Goal: Task Accomplishment & Management: Complete application form

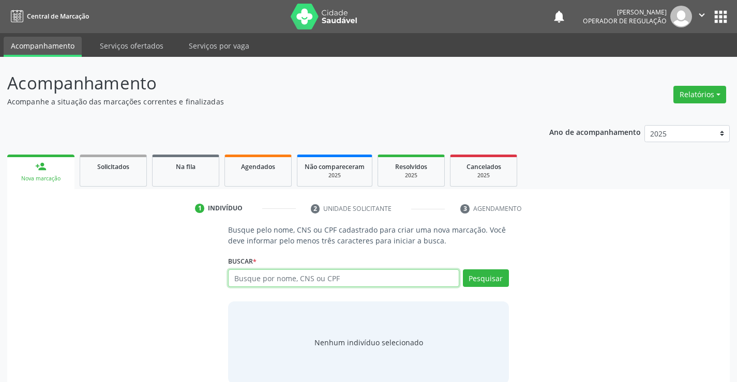
click at [326, 278] on input "text" at bounding box center [343, 278] width 231 height 18
click at [419, 284] on input "text" at bounding box center [343, 278] width 231 height 18
type input "700002369934306"
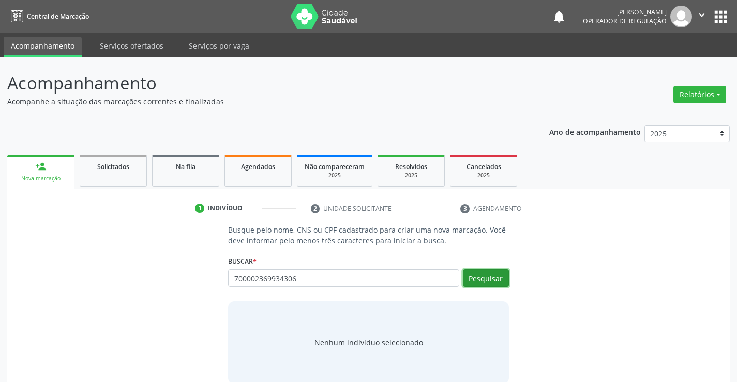
click at [484, 273] on button "Pesquisar" at bounding box center [486, 278] width 46 height 18
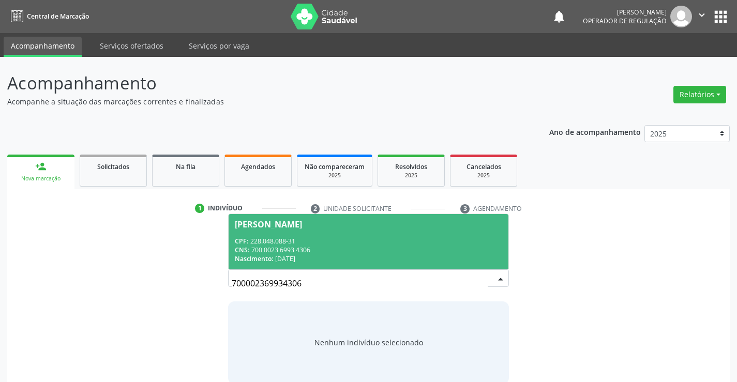
click at [338, 234] on span "[PERSON_NAME] CPF: 228.048.088-31 CNS: 700 0023 6993 4306 Nascimento: 20[DATE]" at bounding box center [368, 241] width 279 height 55
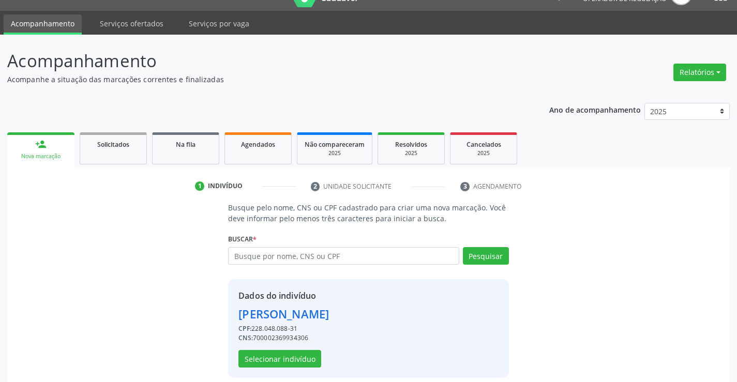
scroll to position [33, 0]
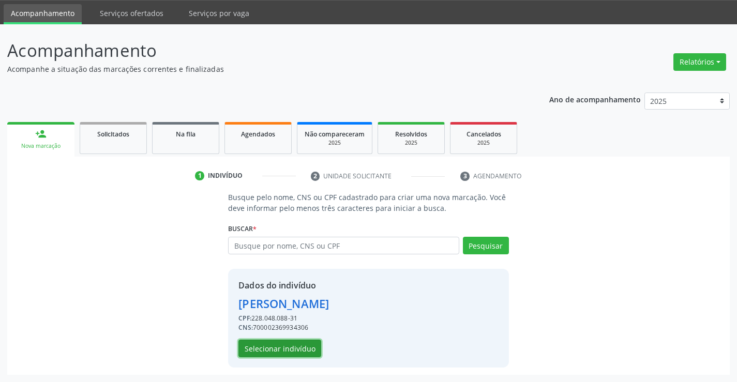
click at [289, 350] on button "Selecionar indivíduo" at bounding box center [279, 349] width 83 height 18
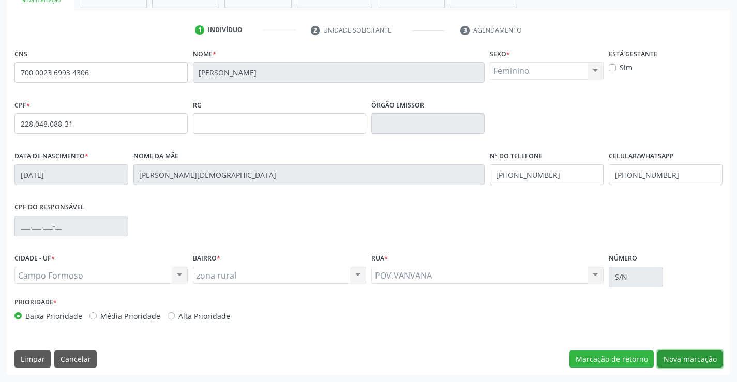
click at [685, 357] on button "Nova marcação" at bounding box center [689, 360] width 65 height 18
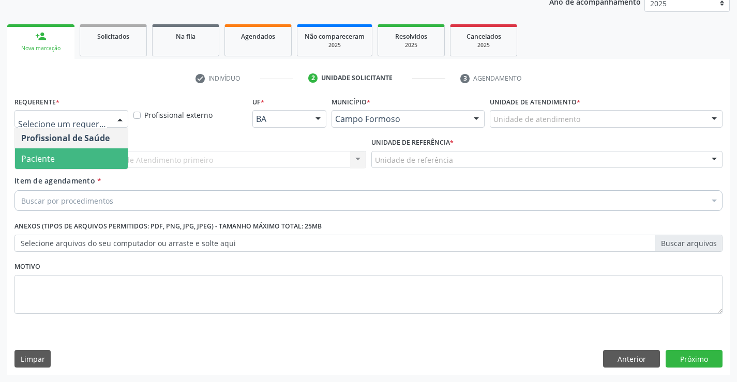
click at [62, 163] on span "Paciente" at bounding box center [71, 158] width 113 height 21
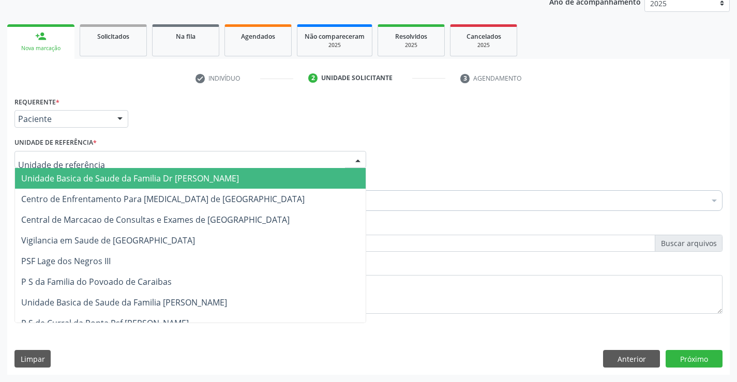
click at [94, 184] on span "Unidade Basica de Saude da Familia Dr [PERSON_NAME]" at bounding box center [130, 178] width 218 height 11
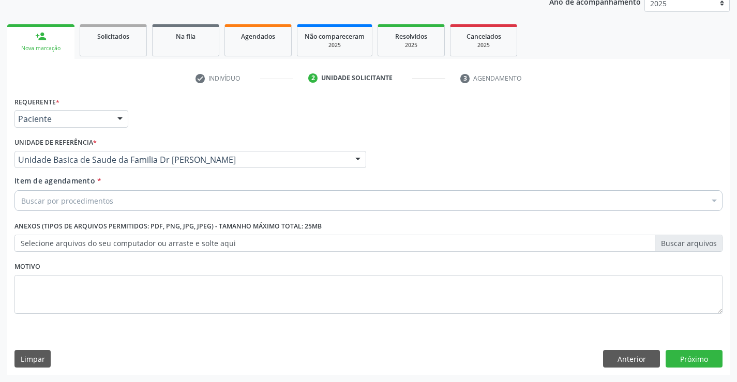
click at [115, 202] on div "Buscar por procedimentos" at bounding box center [368, 200] width 708 height 21
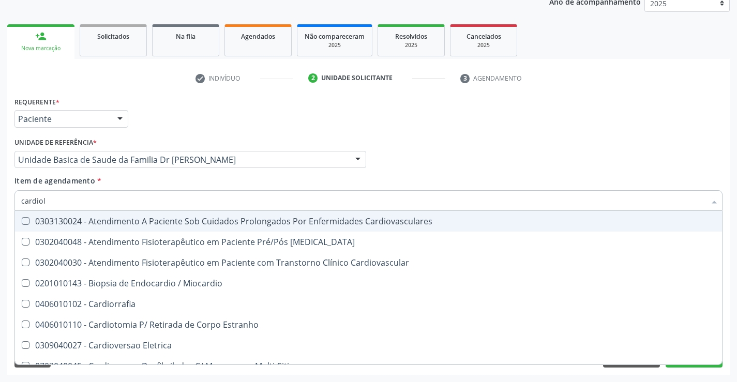
type input "cardiolo"
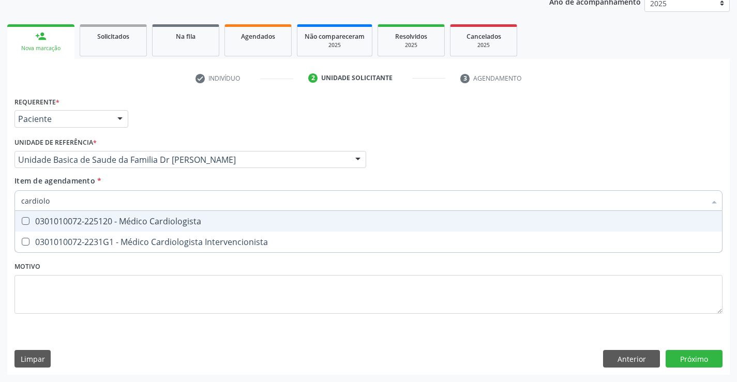
click at [130, 220] on div "0301010072-225120 - Médico Cardiologista" at bounding box center [368, 221] width 695 height 8
checkbox Cardiologista "true"
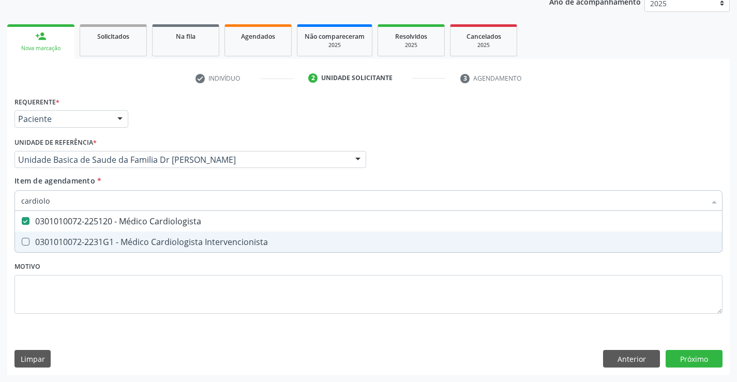
type input "cardiolo"
click at [70, 289] on div "Requerente * Paciente Profissional de Saúde Paciente Nenhum resultado encontrad…" at bounding box center [368, 211] width 708 height 234
checkbox Intervencionista "true"
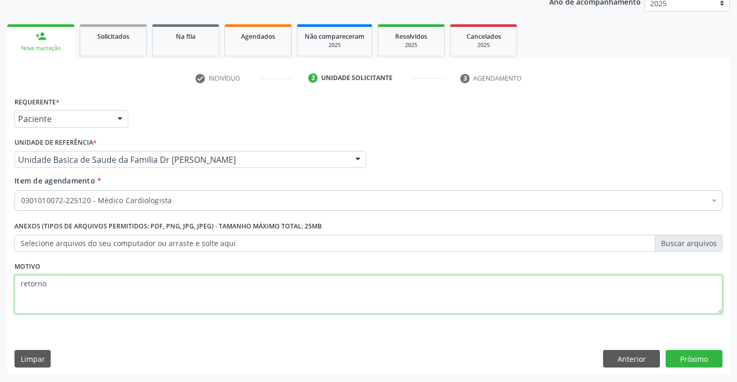
type textarea "retorno"
click at [131, 192] on div "0301010072-225120 - Médico Cardiologista" at bounding box center [368, 200] width 708 height 21
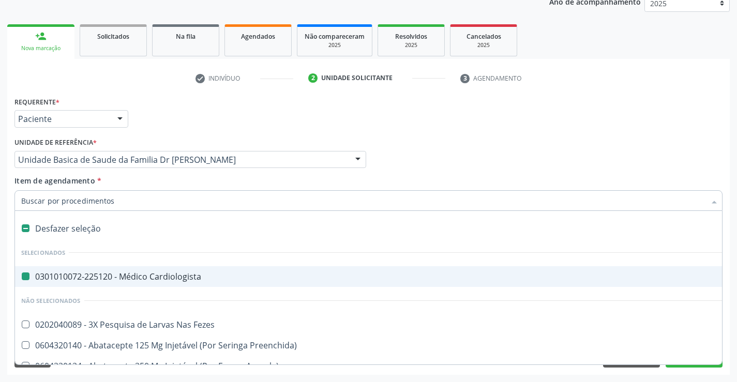
type input "e"
checkbox Cardiologista "false"
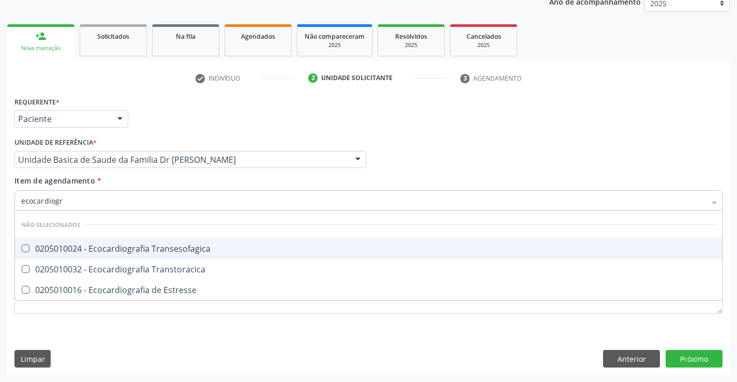
type input "ecocardiogra"
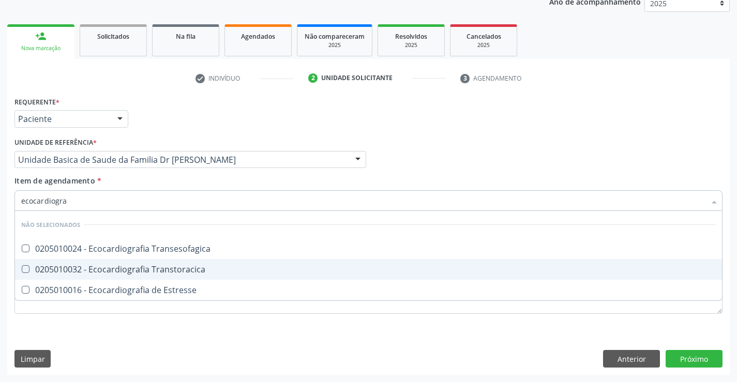
click at [154, 268] on div "0205010032 - Ecocardiografia Transtoracica" at bounding box center [368, 269] width 695 height 8
checkbox Transtoracica "true"
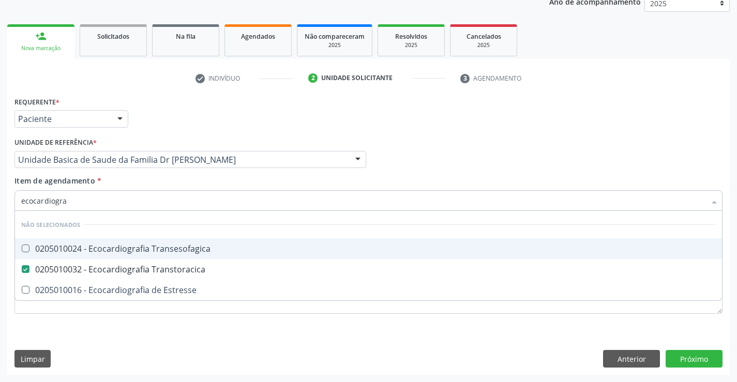
type input "ecocardiogra"
click at [144, 182] on div "Item de agendamento * ecocardiogra Desfazer seleção Não selecionados 0205010024…" at bounding box center [368, 191] width 708 height 33
checkbox Transesofagica "true"
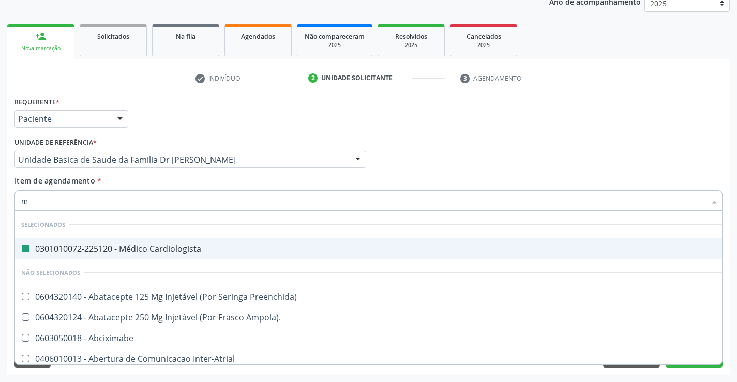
type input "mo"
checkbox Cardiologista "false"
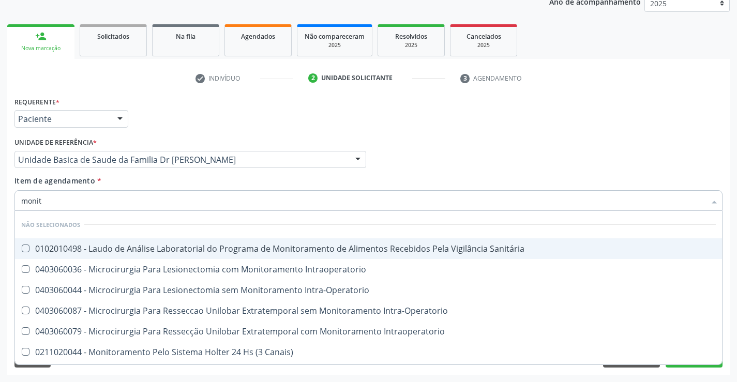
type input "monito"
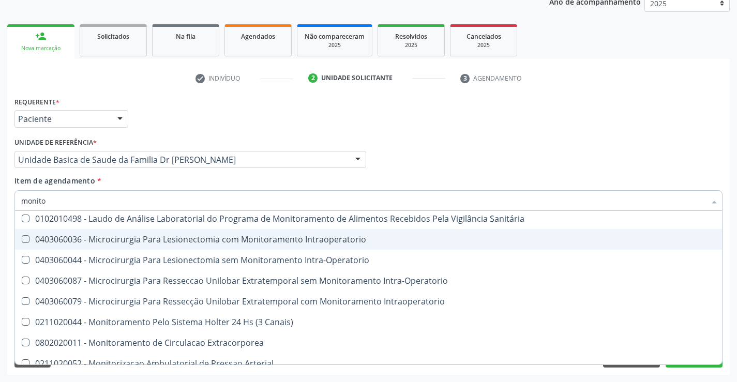
scroll to position [60, 0]
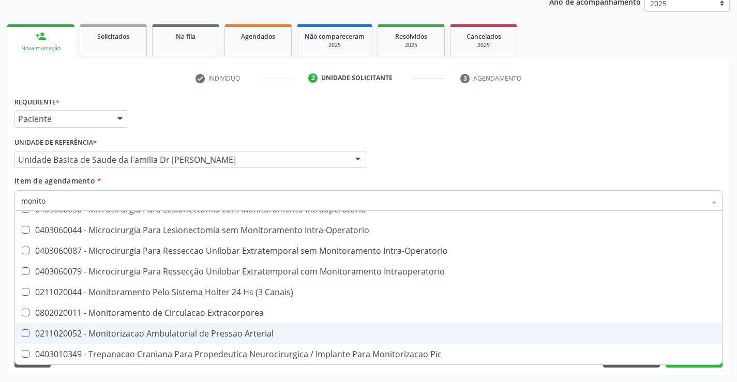
click at [341, 333] on div "0211020052 - Monitorizacao Ambulatorial de Pressao Arterial" at bounding box center [368, 333] width 695 height 8
checkbox Arterial "true"
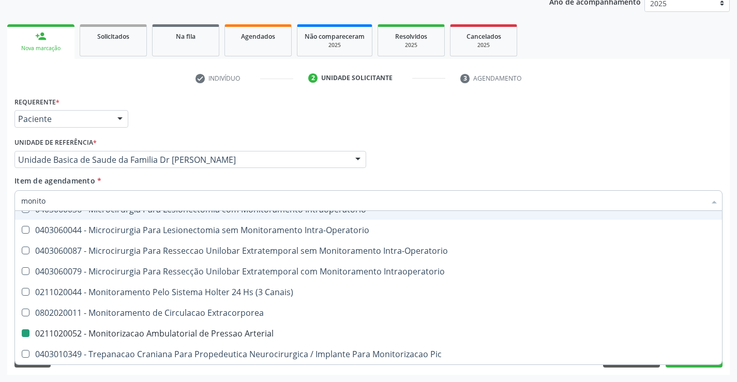
click at [388, 171] on div "Profissional Solicitante Por favor, selecione a Unidade de Atendimento primeiro…" at bounding box center [368, 155] width 713 height 40
checkbox Sanitária "true"
checkbox Arterial "false"
checkbox Intra-Operatorio "true"
checkbox Intraoperatorio "true"
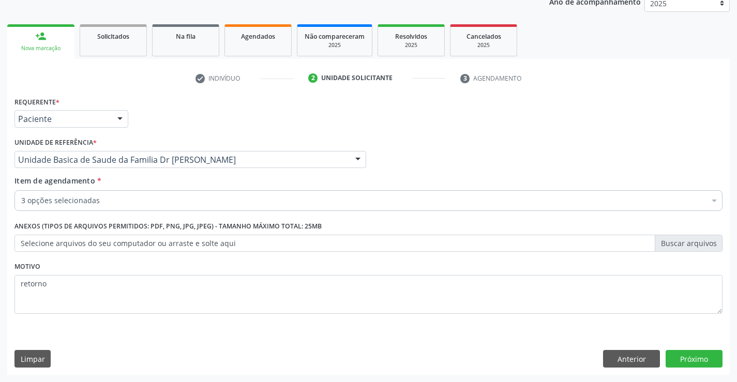
scroll to position [0, 0]
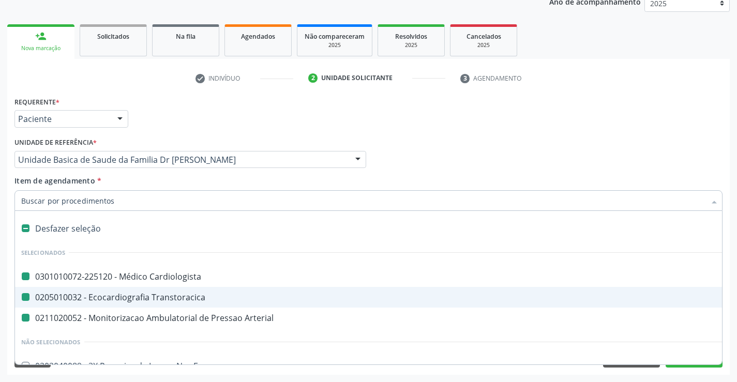
type input "h"
checkbox Cardiologista "false"
checkbox Arterial "false"
checkbox Transtoracica "false"
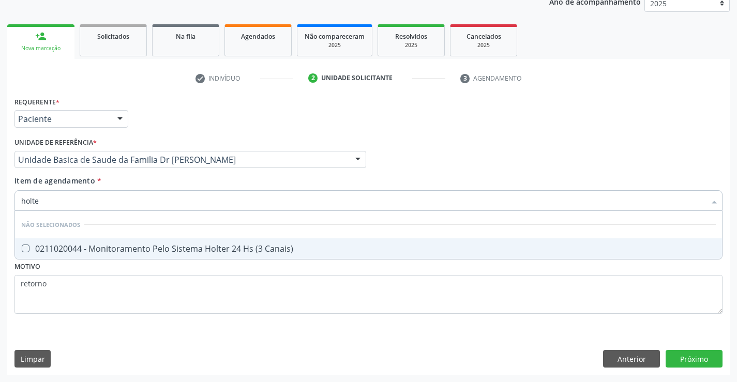
type input "holter"
click at [304, 243] on span "0211020044 - Monitoramento Pelo Sistema Holter 24 Hs (3 Canais)" at bounding box center [368, 248] width 707 height 21
checkbox Canais\) "true"
click at [695, 353] on div "Requerente * Paciente Profissional de Saúde Paciente Nenhum resultado encontrad…" at bounding box center [368, 234] width 723 height 281
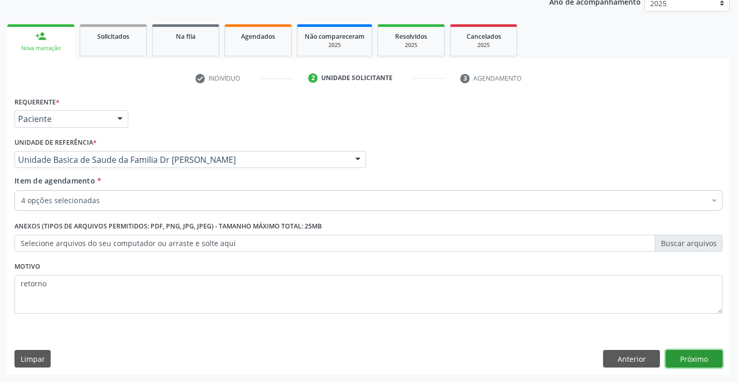
click at [689, 357] on button "Próximo" at bounding box center [694, 359] width 57 height 18
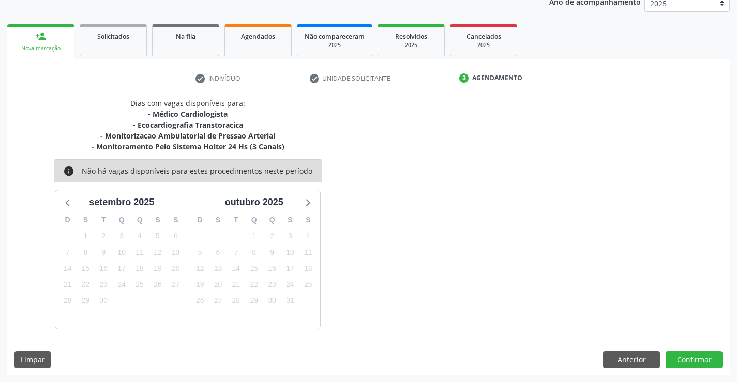
scroll to position [131, 0]
click at [697, 355] on button "Confirmar" at bounding box center [694, 360] width 57 height 18
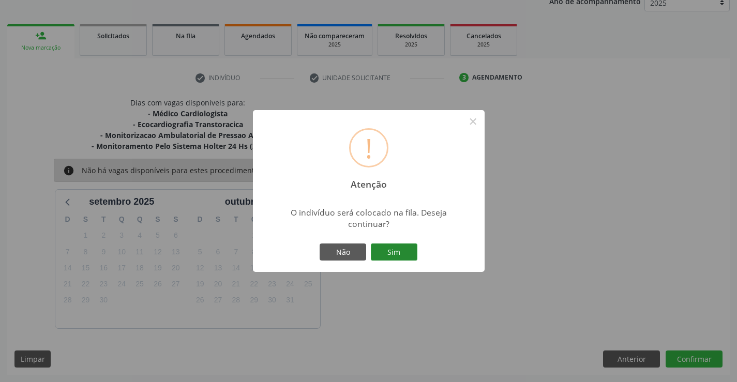
click at [398, 249] on button "Sim" at bounding box center [394, 253] width 47 height 18
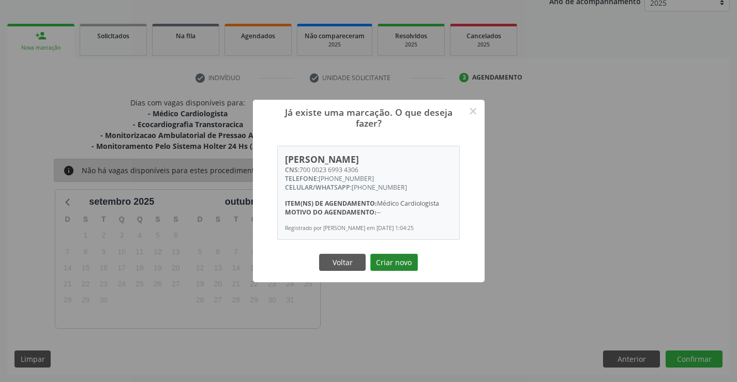
click at [402, 267] on button "Criar novo" at bounding box center [394, 263] width 48 height 18
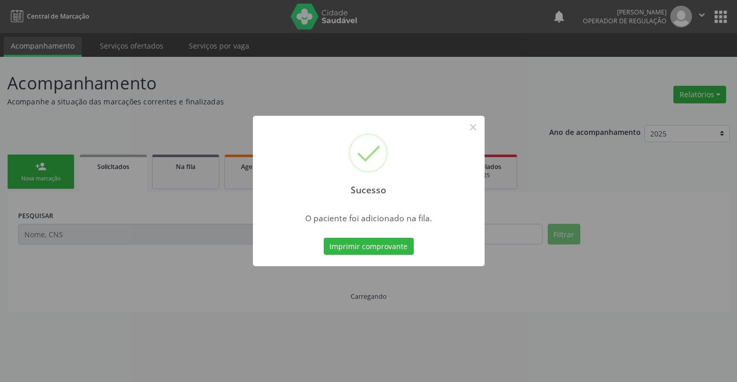
scroll to position [0, 0]
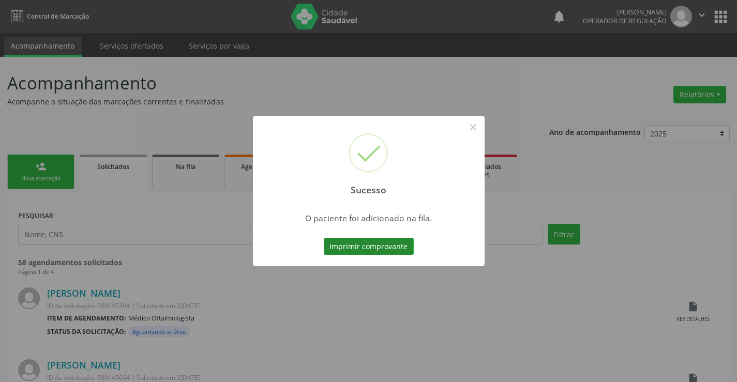
click at [363, 239] on button "Imprimir comprovante" at bounding box center [369, 247] width 90 height 18
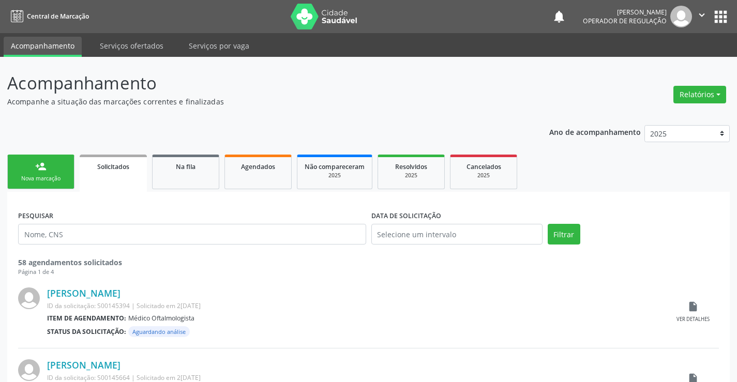
drag, startPoint x: 48, startPoint y: 176, endPoint x: 48, endPoint y: 164, distance: 11.9
click at [49, 176] on div "Nova marcação" at bounding box center [41, 179] width 52 height 8
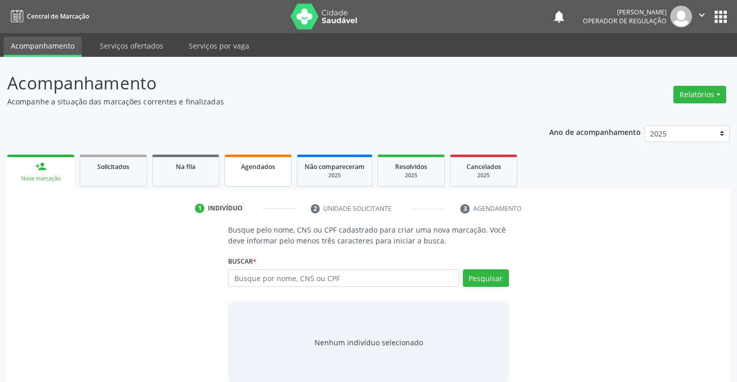
click at [257, 171] on div "Agendados" at bounding box center [258, 166] width 52 height 11
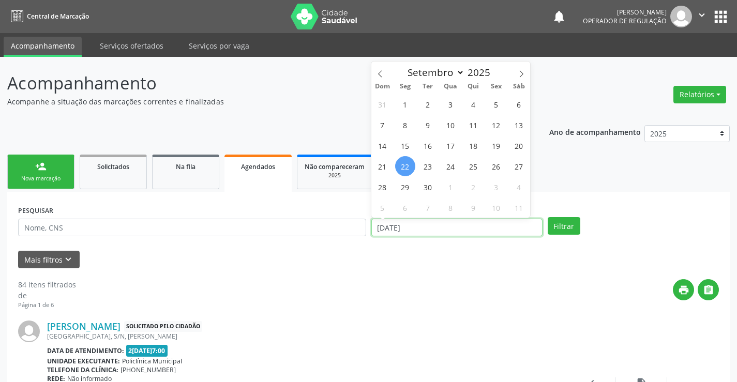
drag, startPoint x: 433, startPoint y: 226, endPoint x: 355, endPoint y: 238, distance: 79.2
click at [355, 238] on div "PESQUISAR DATA DE ATENDIMENTO 22[DATE] Filtrar" at bounding box center [369, 223] width 706 height 40
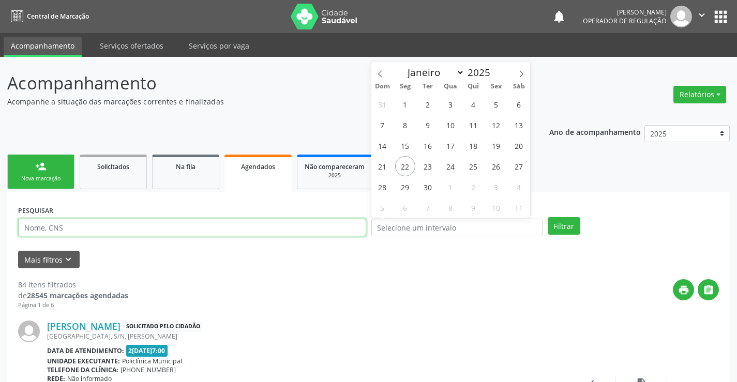
click at [108, 228] on input "text" at bounding box center [192, 228] width 348 height 18
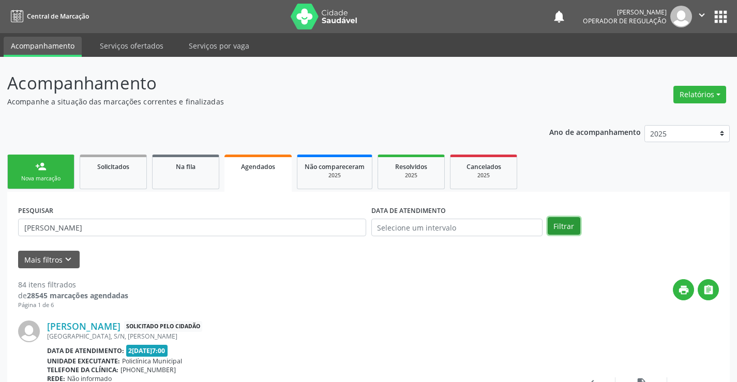
click at [566, 225] on button "Filtrar" at bounding box center [564, 226] width 33 height 18
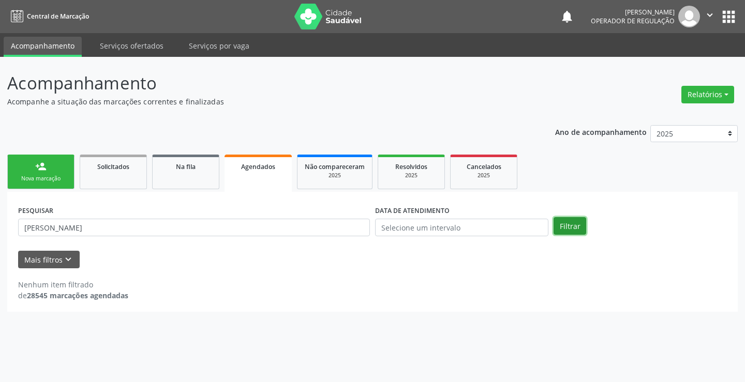
click at [566, 225] on button "Filtrar" at bounding box center [569, 226] width 33 height 18
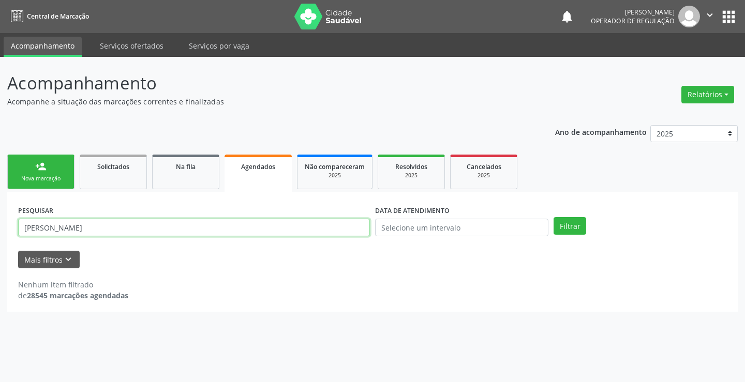
click at [106, 232] on input "[PERSON_NAME]" at bounding box center [194, 228] width 352 height 18
click at [45, 229] on input "[PERSON_NAME]" at bounding box center [194, 228] width 352 height 18
click at [132, 224] on input "[PERSON_NAME]" at bounding box center [194, 228] width 352 height 18
click at [62, 229] on input "[PERSON_NAME]" at bounding box center [194, 228] width 352 height 18
type input "[PERSON_NAME]"
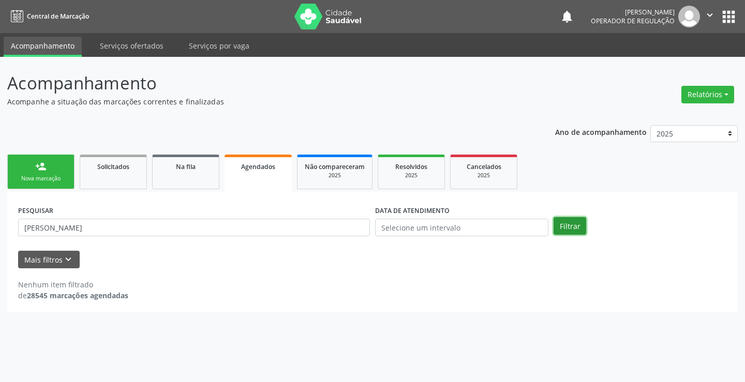
click at [572, 221] on button "Filtrar" at bounding box center [569, 226] width 33 height 18
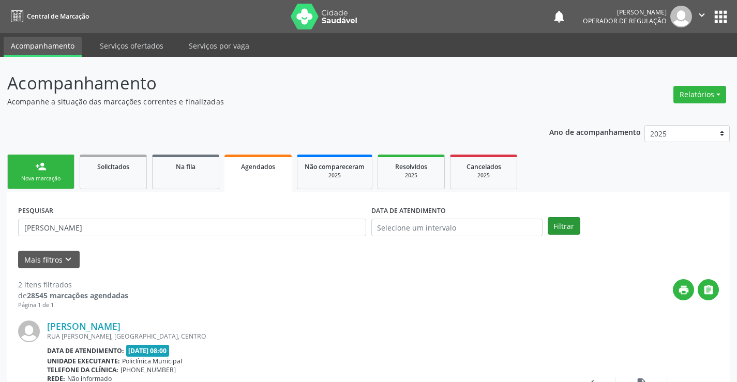
scroll to position [252, 0]
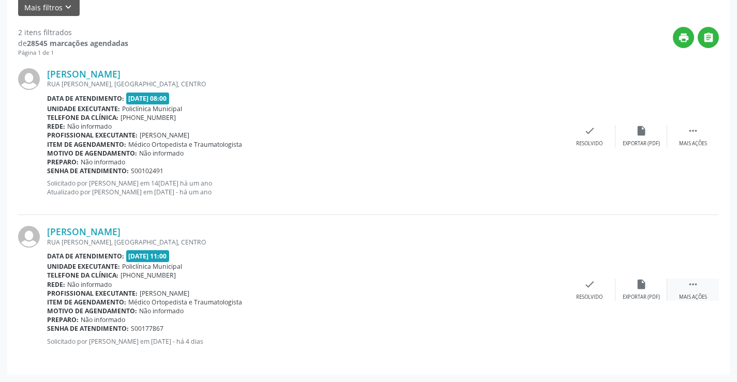
click at [695, 284] on icon "" at bounding box center [692, 284] width 11 height 11
click at [485, 282] on icon "print" at bounding box center [486, 284] width 11 height 11
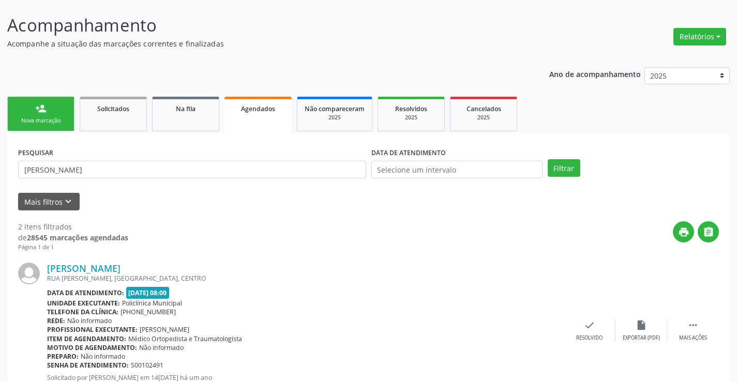
scroll to position [0, 0]
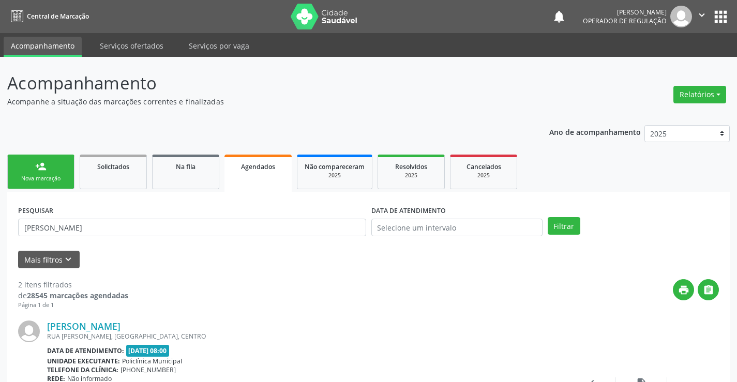
click at [36, 172] on link "person_add Nova marcação" at bounding box center [40, 172] width 67 height 35
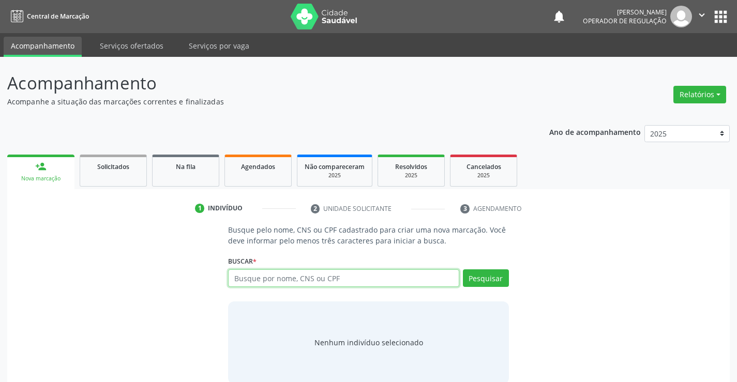
click at [339, 280] on input "text" at bounding box center [343, 278] width 231 height 18
type input "704606604001425"
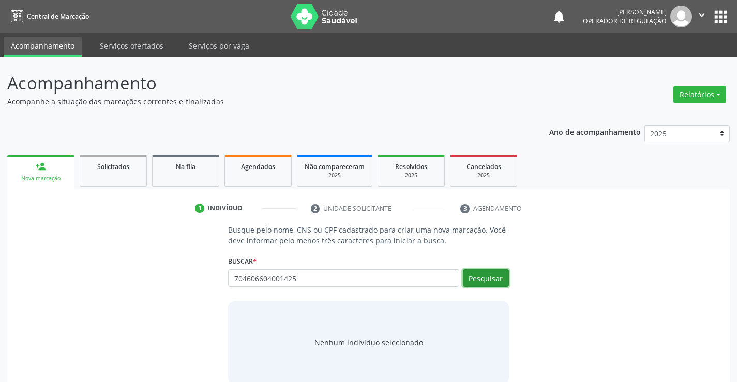
click at [484, 274] on button "Pesquisar" at bounding box center [486, 278] width 46 height 18
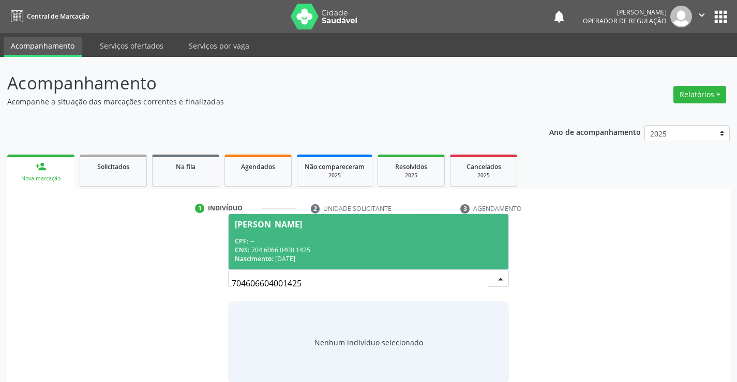
click at [326, 234] on span "[PERSON_NAME] CPF: -- CNS: 704 6066 0400 1425 Nascimento: [DATE]" at bounding box center [368, 241] width 279 height 55
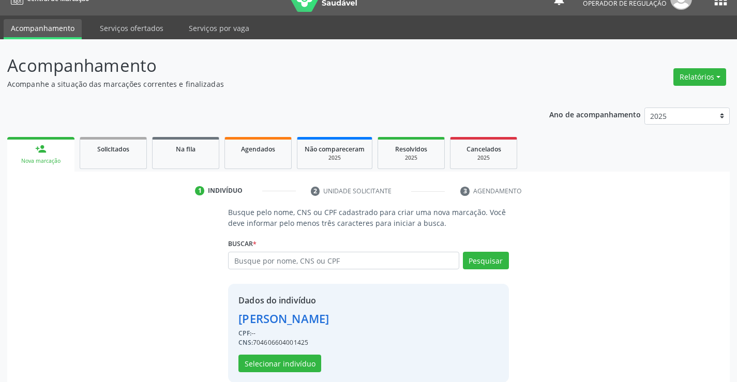
scroll to position [33, 0]
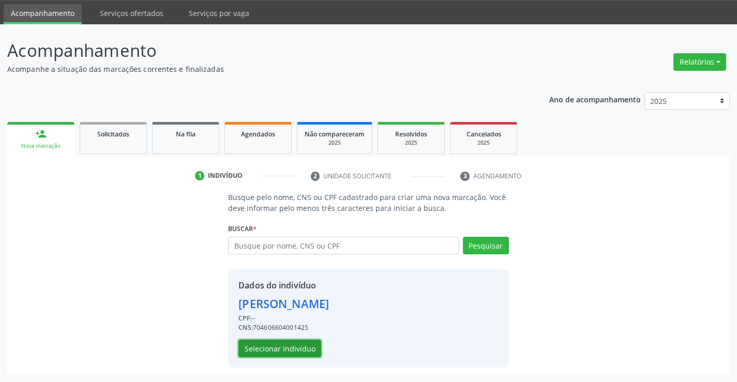
click at [289, 347] on button "Selecionar indivíduo" at bounding box center [279, 349] width 83 height 18
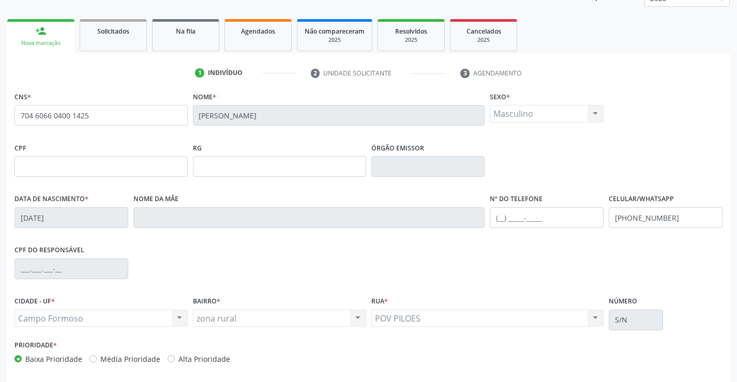
scroll to position [178, 0]
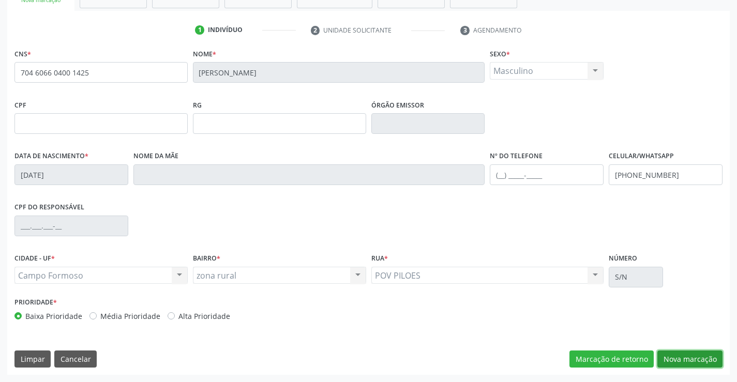
click at [681, 354] on button "Nova marcação" at bounding box center [689, 360] width 65 height 18
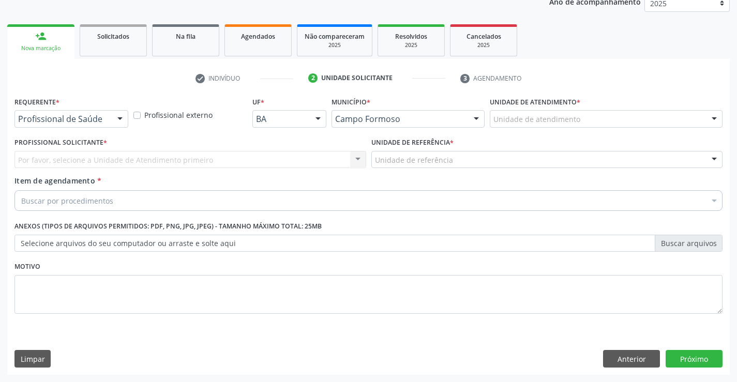
scroll to position [130, 0]
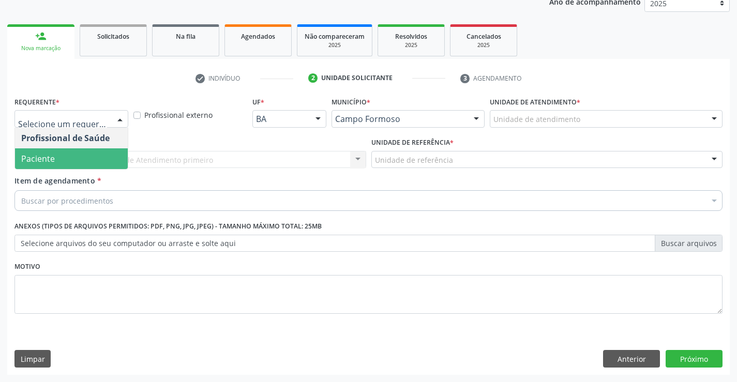
click at [51, 160] on span "Paciente" at bounding box center [38, 158] width 34 height 11
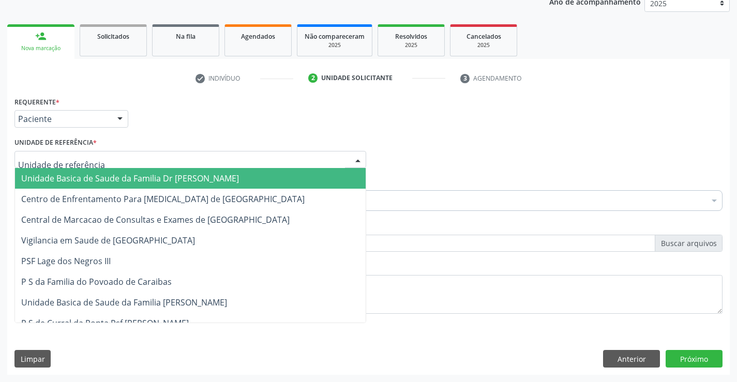
click at [81, 176] on span "Unidade Basica de Saude da Familia Dr [PERSON_NAME]" at bounding box center [130, 178] width 218 height 11
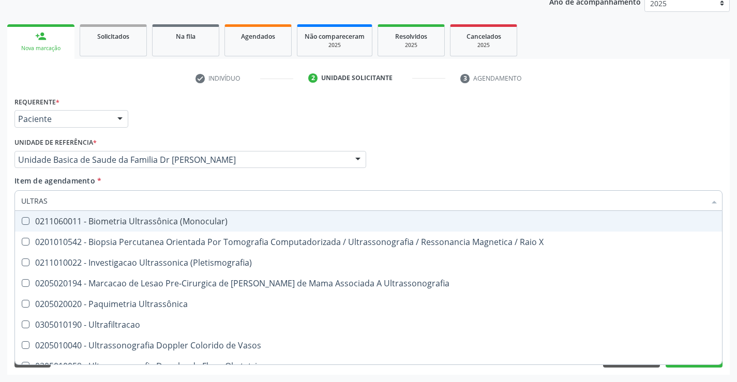
type input "ULTRASS"
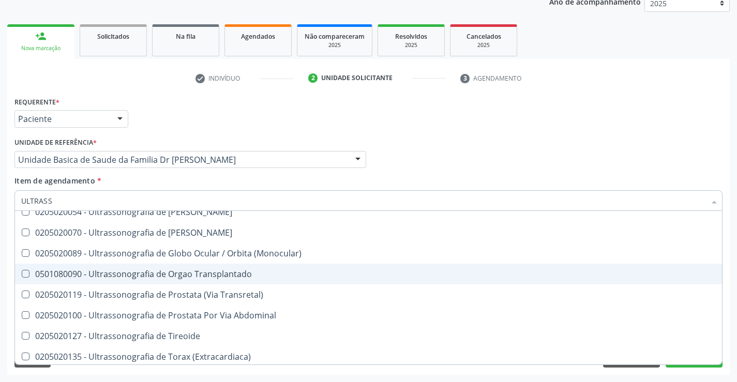
scroll to position [322, 0]
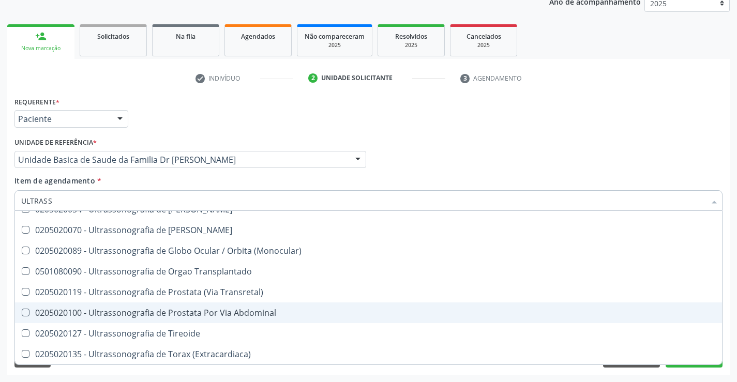
click at [269, 313] on div "0205020100 - Ultrassonografia de Prostata Por Via Abdominal" at bounding box center [368, 313] width 695 height 8
checkbox Abdominal "true"
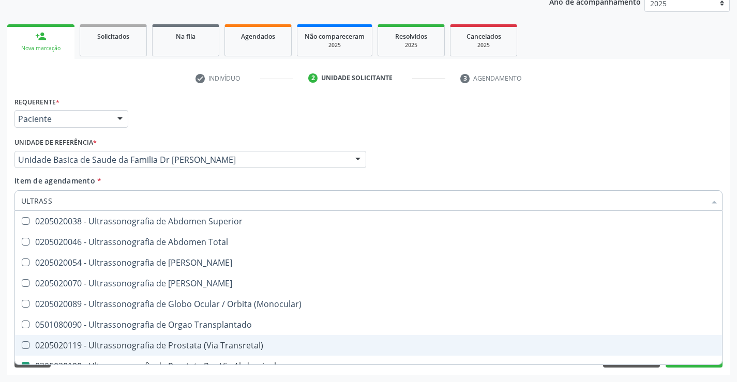
scroll to position [219, 0]
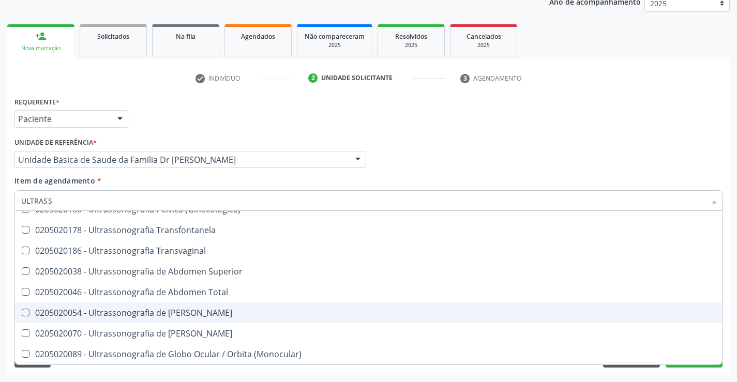
click at [242, 310] on div "0205020054 - Ultrassonografia de [PERSON_NAME]" at bounding box center [368, 313] width 695 height 8
checkbox Urinario "true"
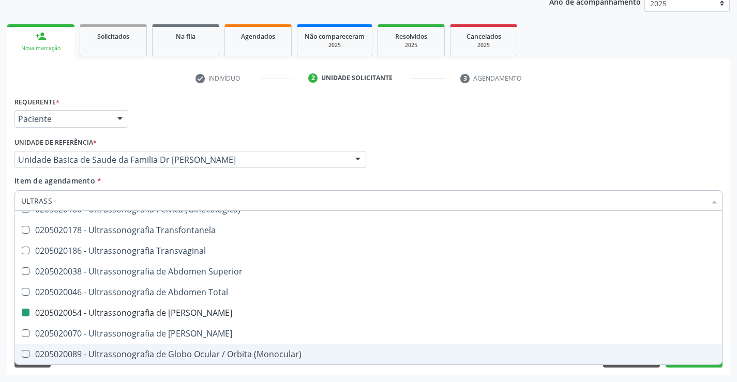
click at [733, 330] on div "Acompanhamento Acompanhe a situação das marcações correntes e finalizadas Relat…" at bounding box center [368, 155] width 737 height 456
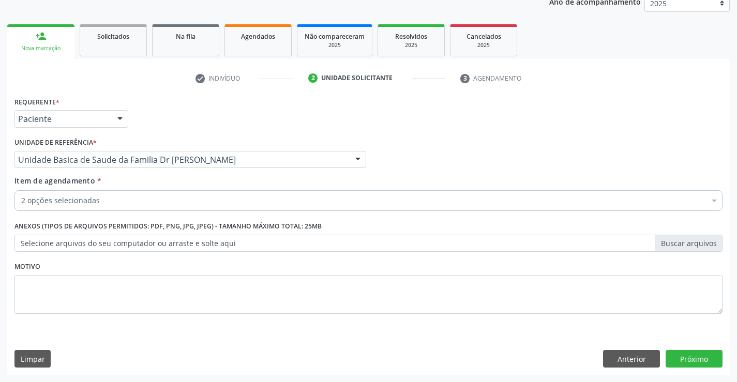
scroll to position [0, 0]
click at [687, 357] on button "Próximo" at bounding box center [694, 359] width 57 height 18
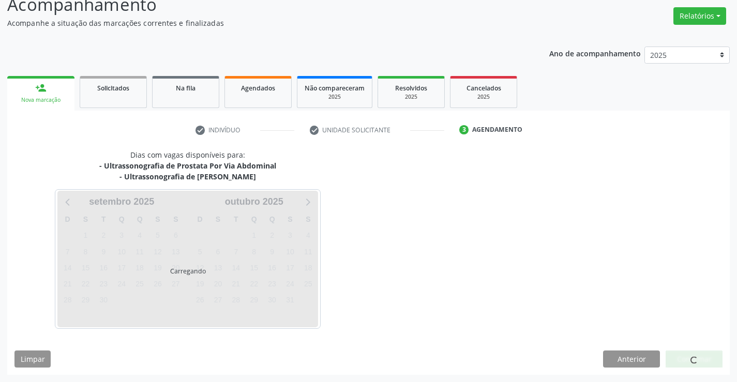
scroll to position [79, 0]
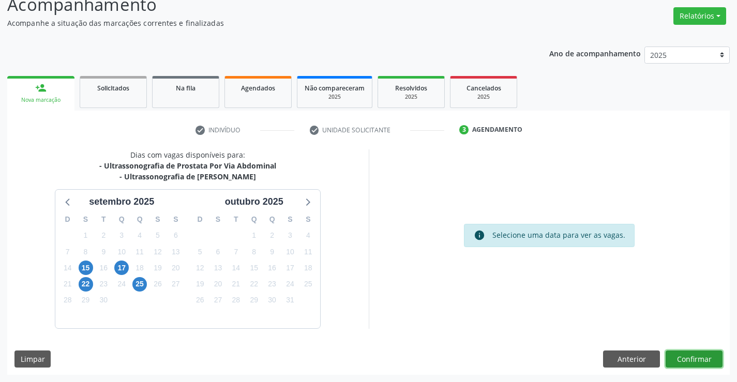
click at [687, 357] on button "Confirmar" at bounding box center [694, 360] width 57 height 18
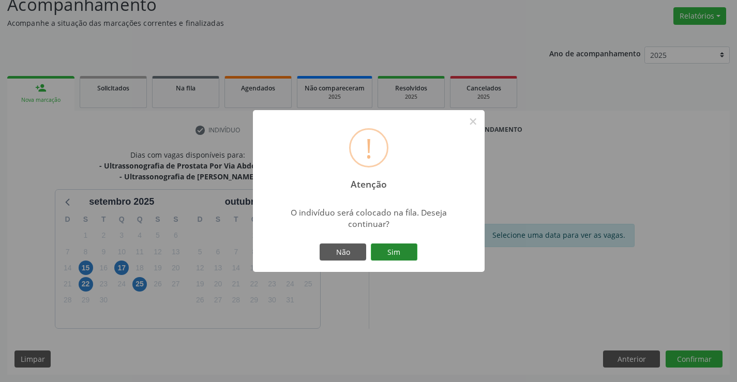
click at [380, 251] on button "Sim" at bounding box center [394, 253] width 47 height 18
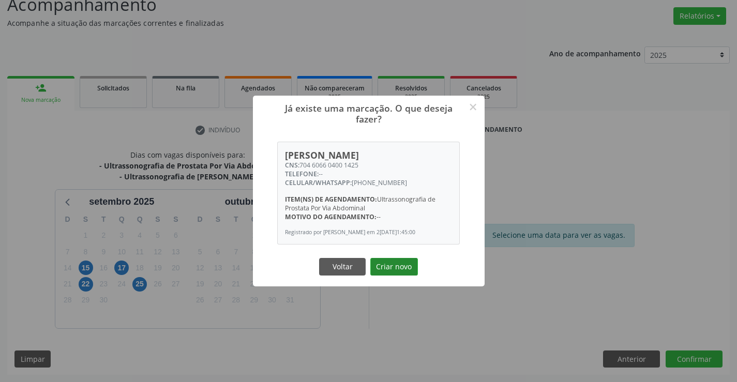
click at [398, 267] on button "Criar novo" at bounding box center [394, 267] width 48 height 18
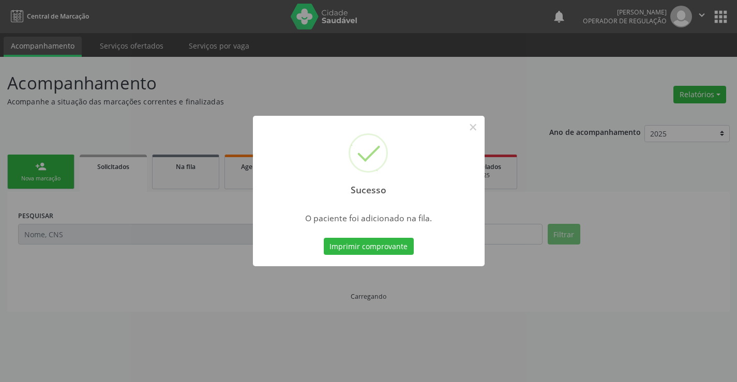
scroll to position [0, 0]
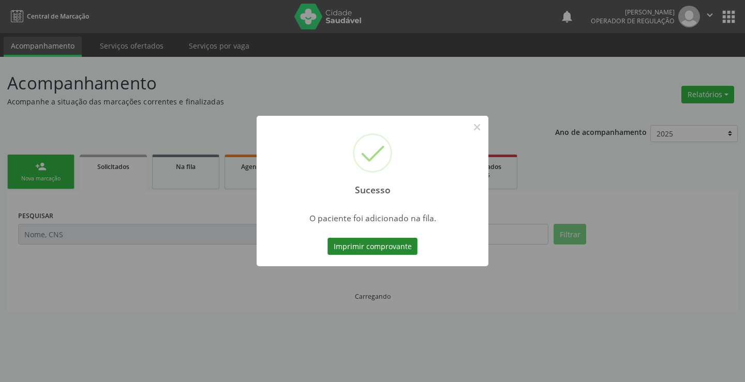
click at [395, 246] on button "Imprimir comprovante" at bounding box center [372, 247] width 90 height 18
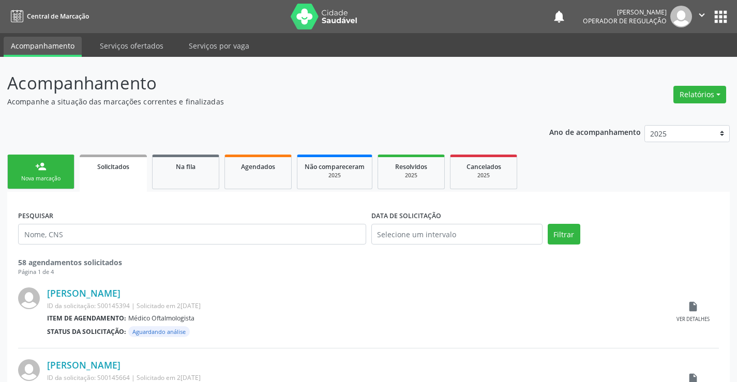
click at [41, 166] on div "person_add" at bounding box center [40, 166] width 11 height 11
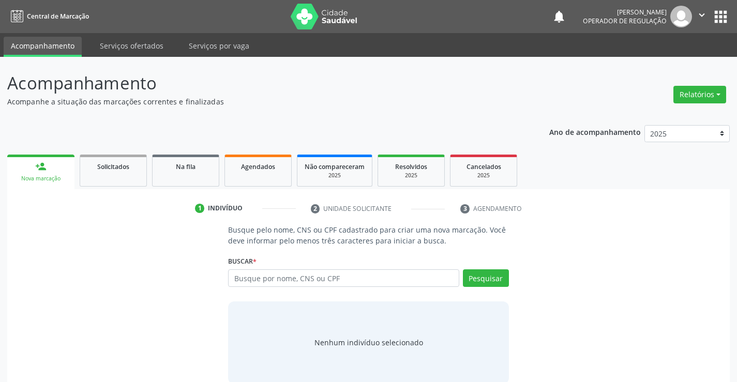
click at [701, 9] on icon "" at bounding box center [701, 14] width 11 height 11
click at [679, 64] on link "Sair" at bounding box center [675, 63] width 71 height 14
